Goal: Find specific page/section: Find specific page/section

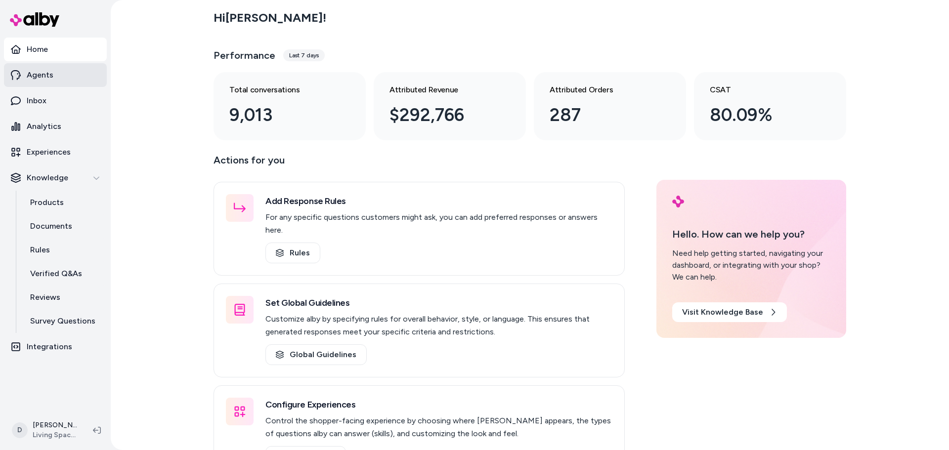
click at [56, 73] on link "Agents" at bounding box center [55, 75] width 103 height 24
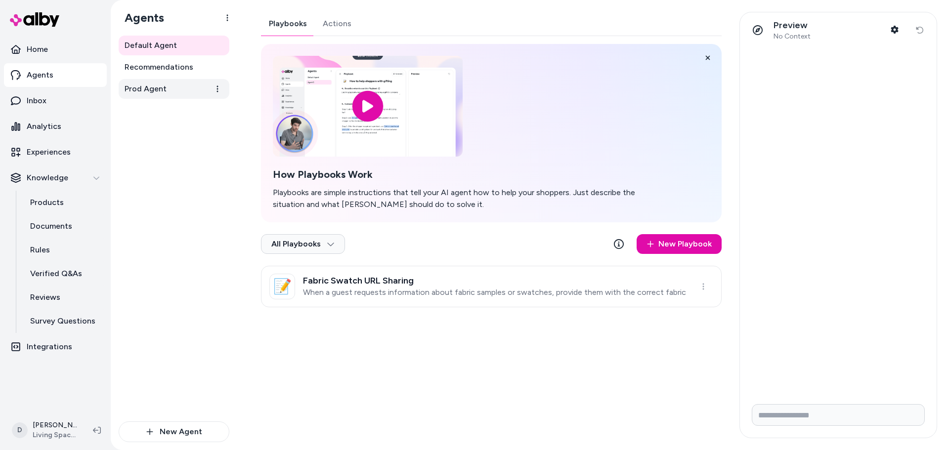
click at [150, 92] on span "Prod Agent" at bounding box center [146, 89] width 42 height 12
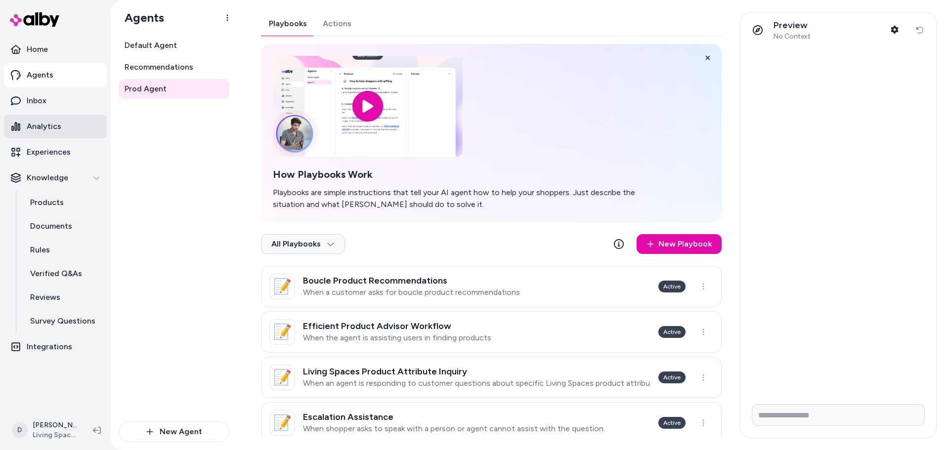
click at [45, 129] on p "Analytics" at bounding box center [44, 127] width 35 height 12
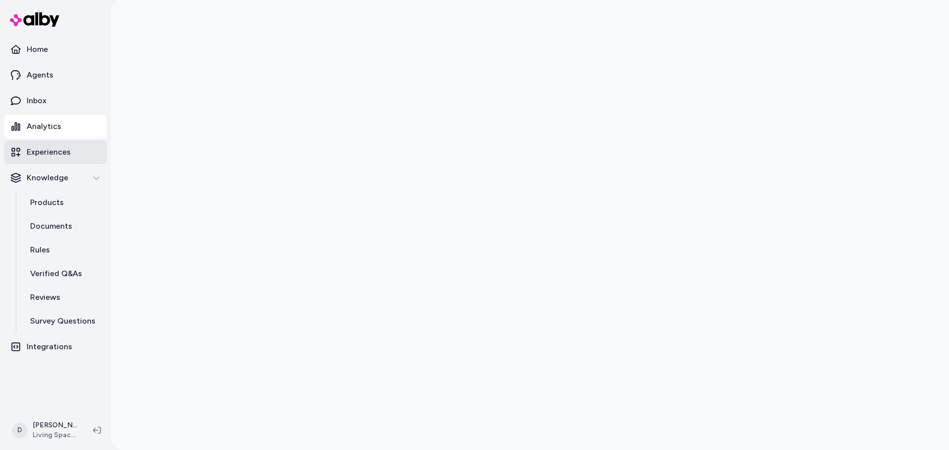
click at [51, 155] on p "Experiences" at bounding box center [49, 152] width 44 height 12
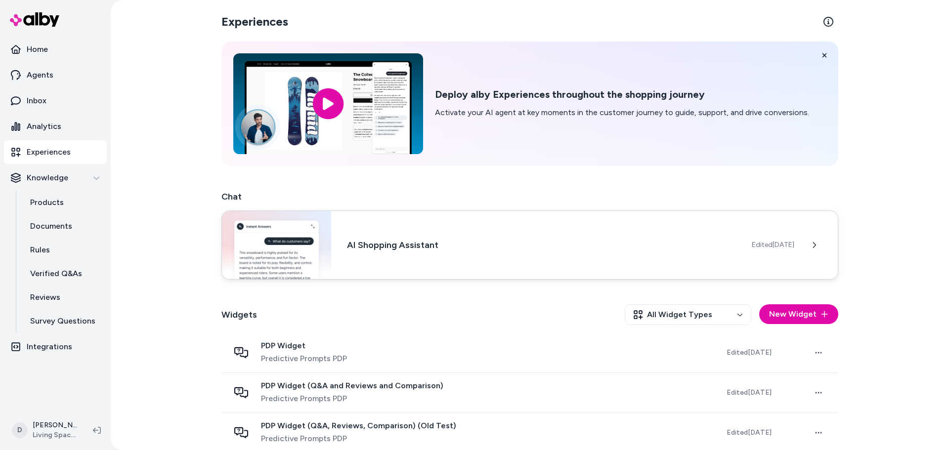
click at [383, 251] on h3 "AI Shopping Assistant" at bounding box center [541, 245] width 389 height 14
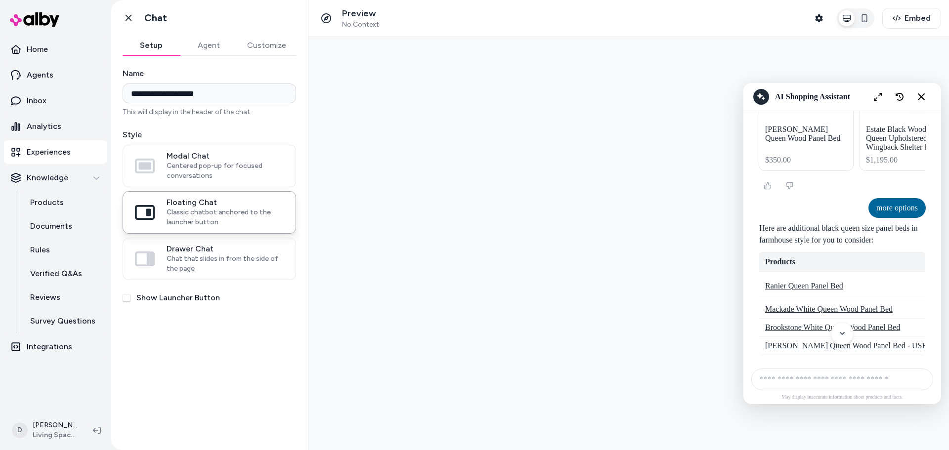
scroll to position [3986, 0]
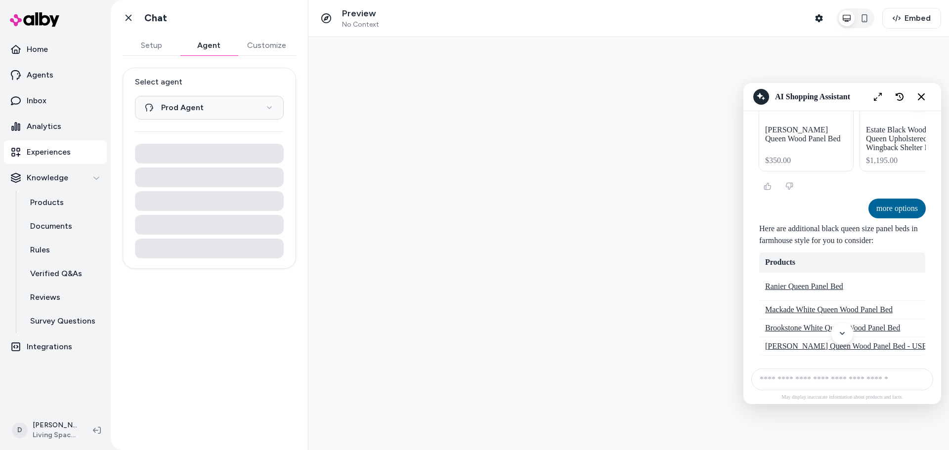
click at [207, 37] on button "Agent" at bounding box center [208, 46] width 57 height 20
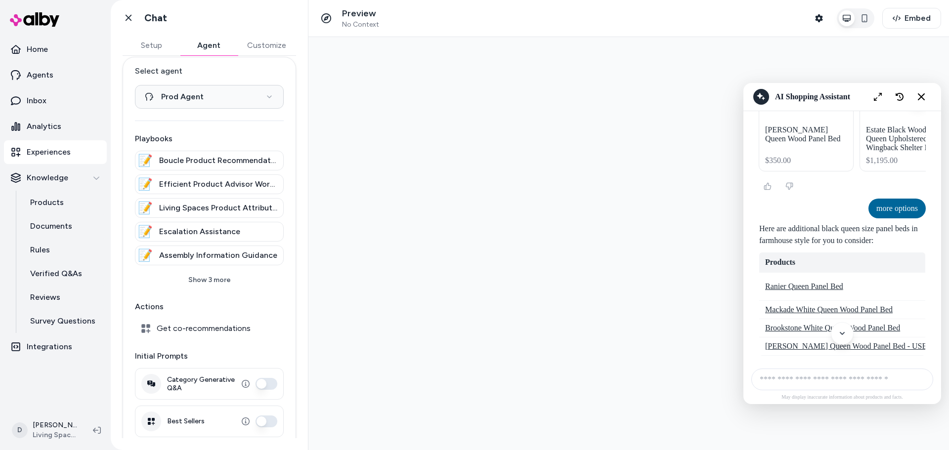
scroll to position [0, 0]
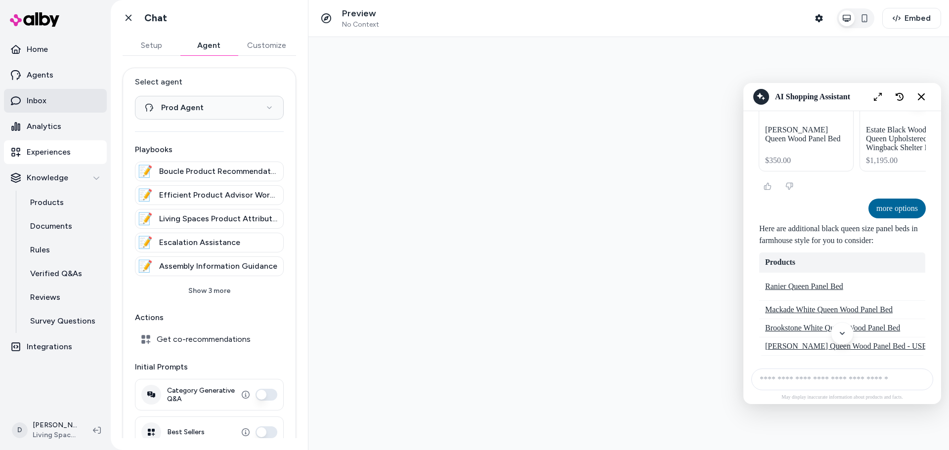
click at [29, 99] on p "Inbox" at bounding box center [37, 101] width 20 height 12
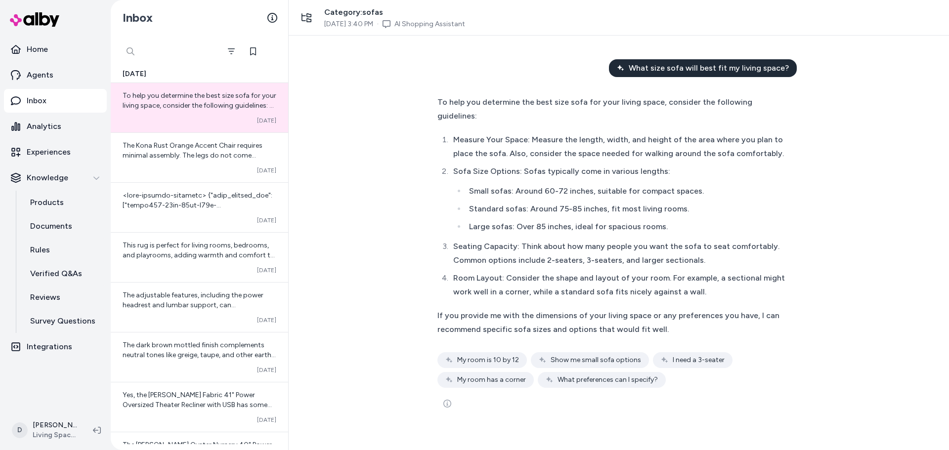
click at [132, 53] on div at bounding box center [170, 52] width 99 height 20
type input "*****"
